Goal: Use online tool/utility: Utilize a website feature to perform a specific function

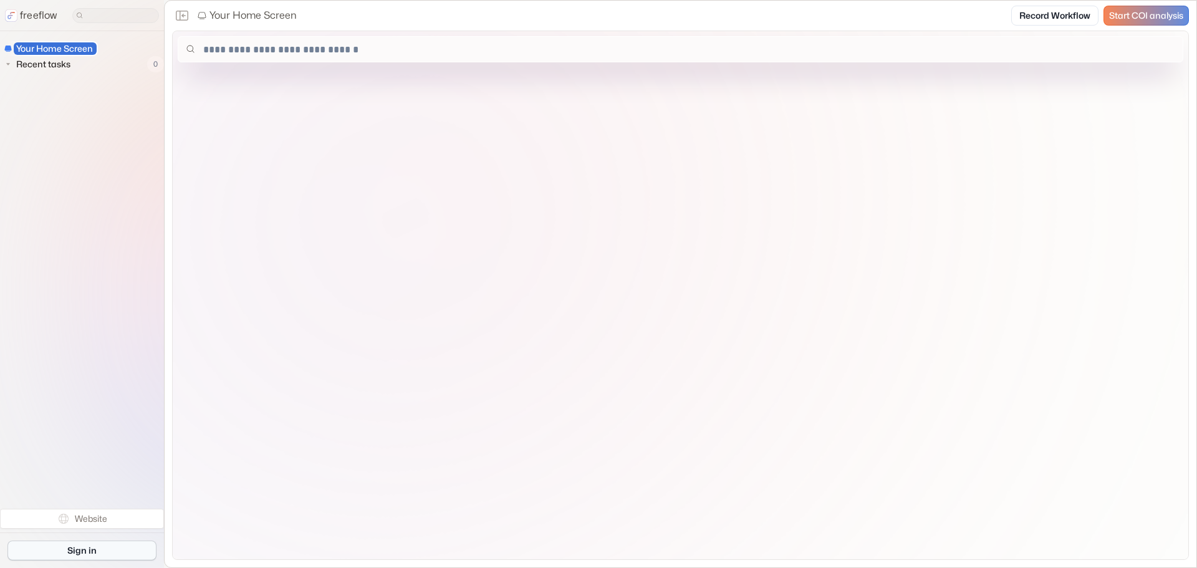
click at [84, 553] on link "Sign in" at bounding box center [81, 551] width 149 height 20
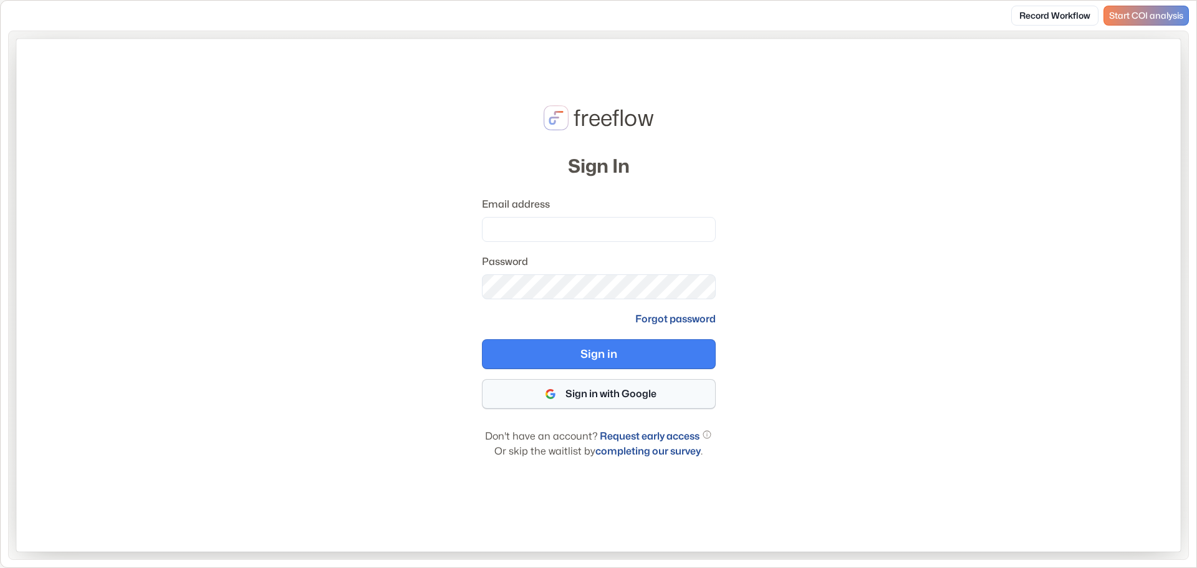
click at [604, 394] on button "Sign in with Google" at bounding box center [599, 394] width 234 height 30
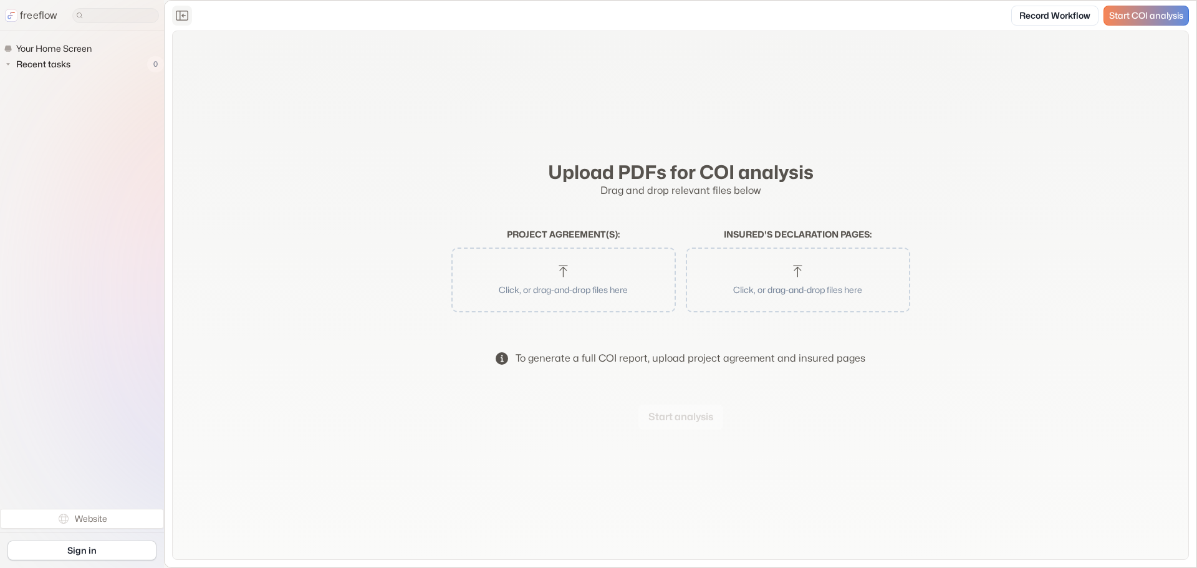
click at [177, 17] on icon "Close the sidebar" at bounding box center [182, 15] width 15 height 15
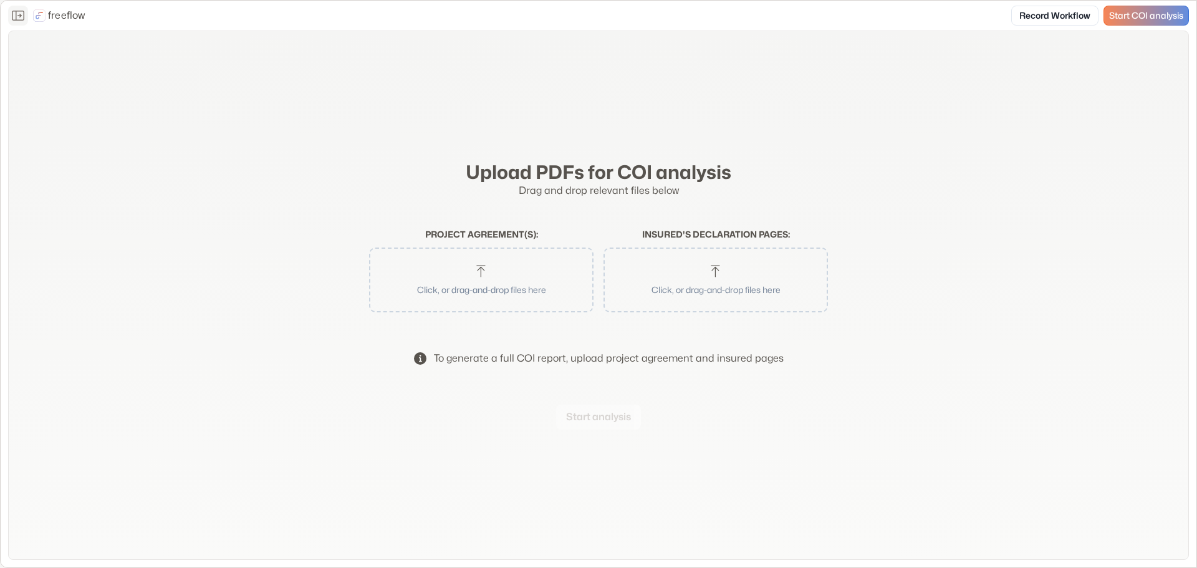
click at [11, 12] on icon "Close the sidebar" at bounding box center [18, 15] width 15 height 15
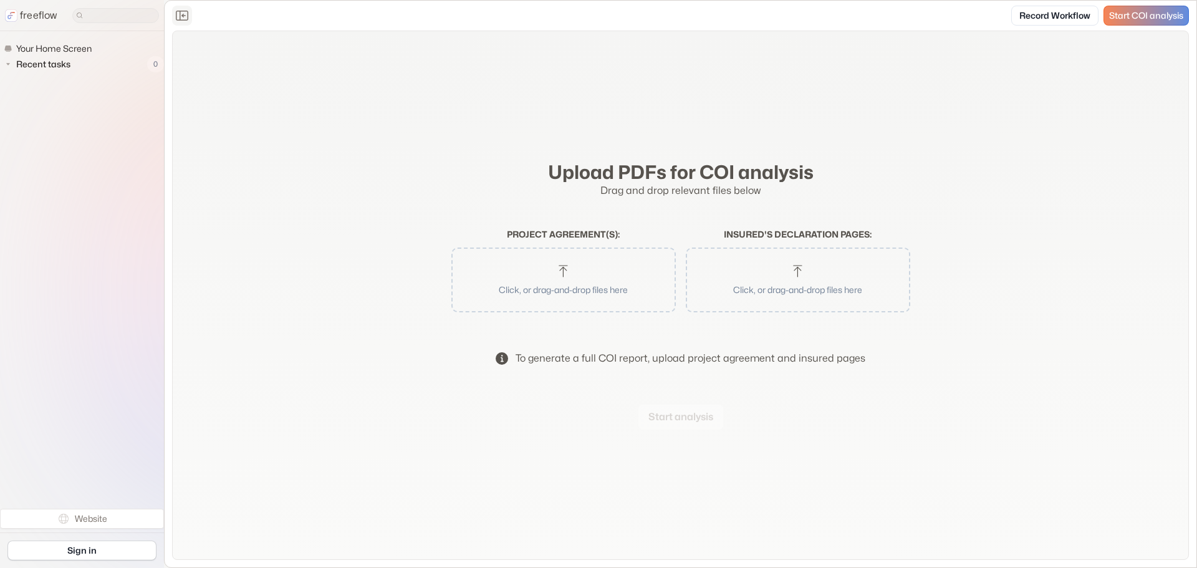
click at [364, 441] on div "Upload PDFs for COI analysis Drag and drop relevant files below Project agreeme…" at bounding box center [680, 295] width 1017 height 529
click at [763, 352] on div "To generate a full COI report, upload project agreement and insured pages" at bounding box center [691, 358] width 350 height 15
click at [585, 357] on div "To generate a full COI report, upload project agreement and insured pages" at bounding box center [691, 358] width 350 height 15
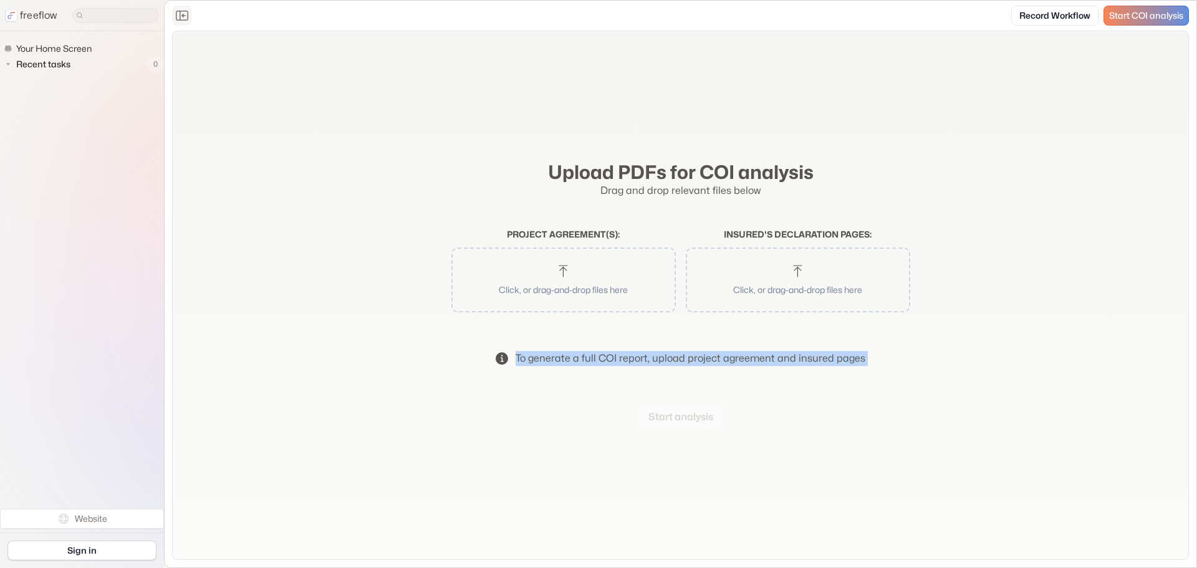
click at [568, 362] on div "To generate a full COI report, upload project agreement and insured pages" at bounding box center [691, 358] width 350 height 15
click at [443, 131] on div "Upload PDFs for COI analysis Drag and drop relevant files below Project agreeme…" at bounding box center [680, 295] width 1017 height 529
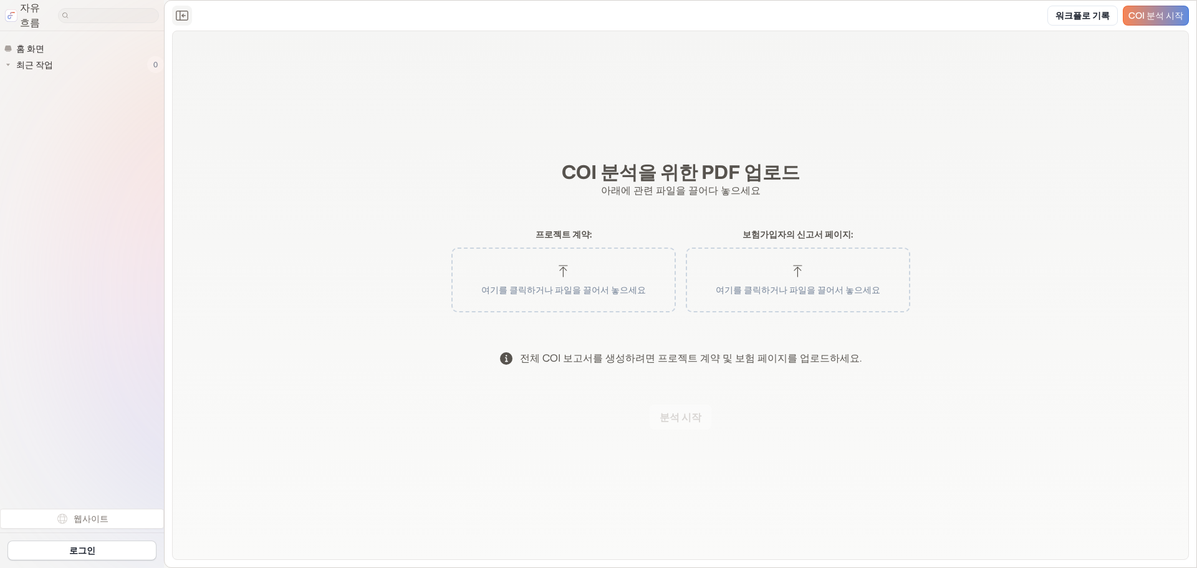
click at [70, 12] on input at bounding box center [108, 15] width 101 height 15
click at [28, 45] on font "홈 화면" at bounding box center [30, 48] width 28 height 11
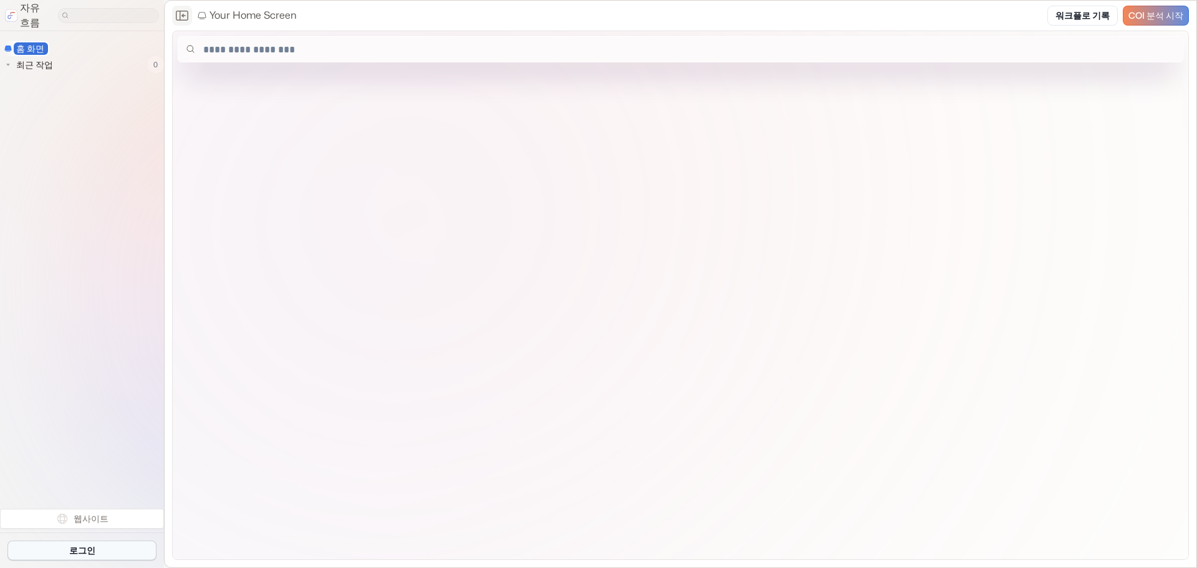
click at [72, 550] on font "로그인" at bounding box center [82, 550] width 26 height 11
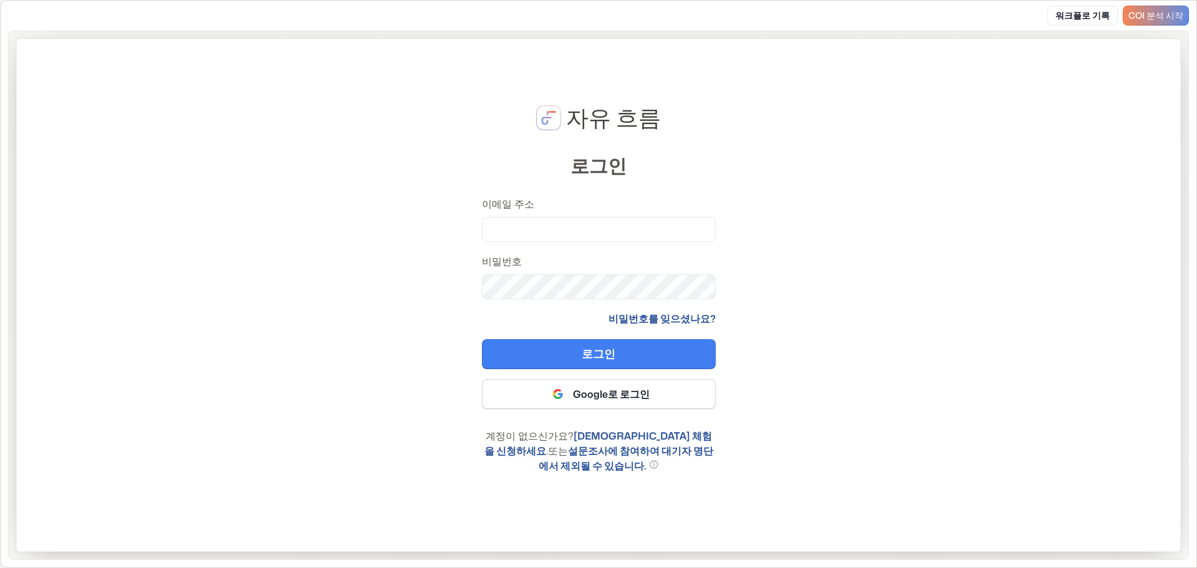
click at [577, 401] on button "Google로 로그인" at bounding box center [599, 394] width 234 height 30
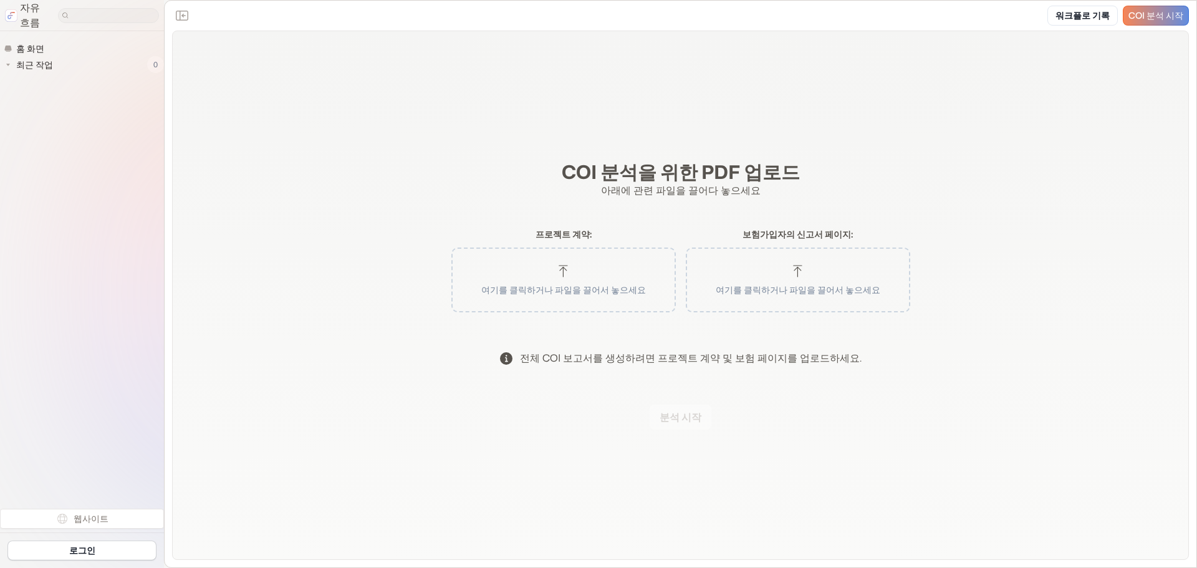
click at [561, 272] on icon "button" at bounding box center [563, 271] width 15 height 15
